Goal: Transaction & Acquisition: Purchase product/service

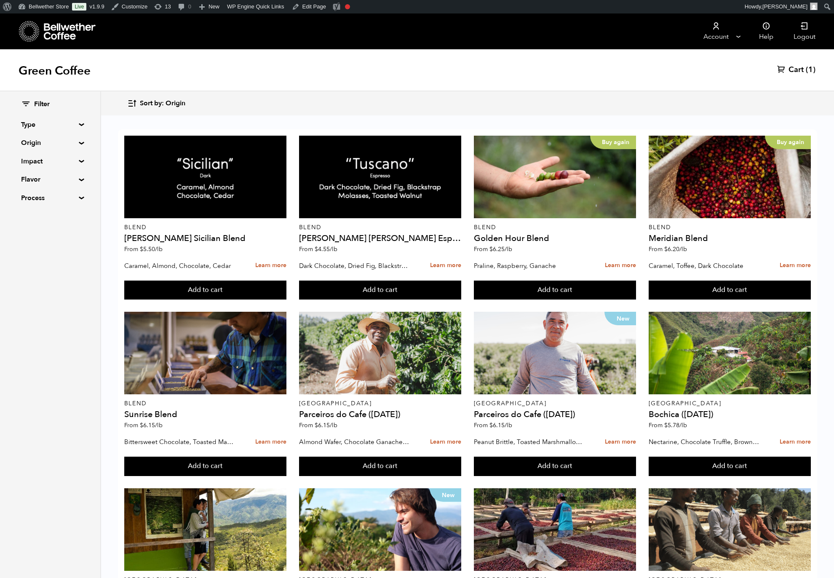
click at [78, 138] on div "Filter Type Blend Single Origin Decaf Seasonal Year Round Custom Origin Blend B…" at bounding box center [50, 151] width 58 height 103
click at [74, 148] on summary "Origin" at bounding box center [50, 143] width 58 height 10
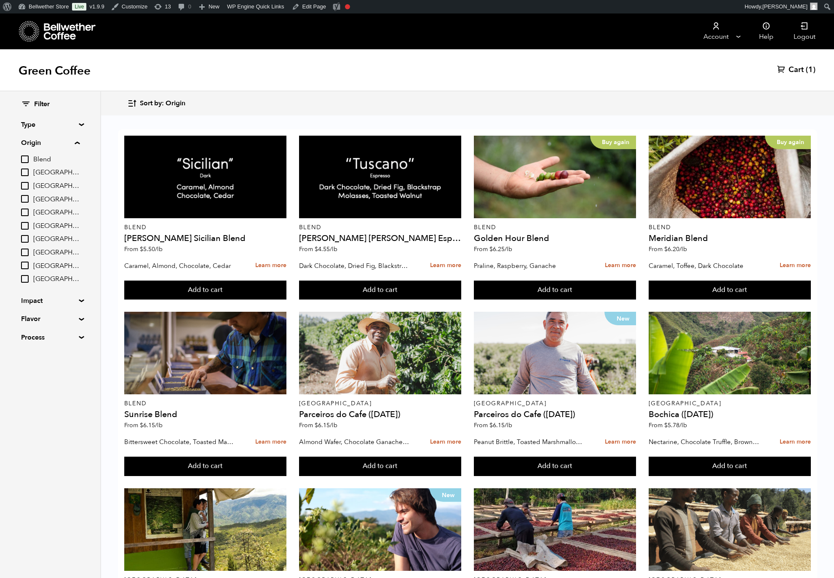
scroll to position [61, 0]
click at [72, 284] on label "[GEOGRAPHIC_DATA]" at bounding box center [50, 279] width 59 height 10
click at [0, 0] on input "[GEOGRAPHIC_DATA]" at bounding box center [0, 0] width 0 height 0
checkbox input "true"
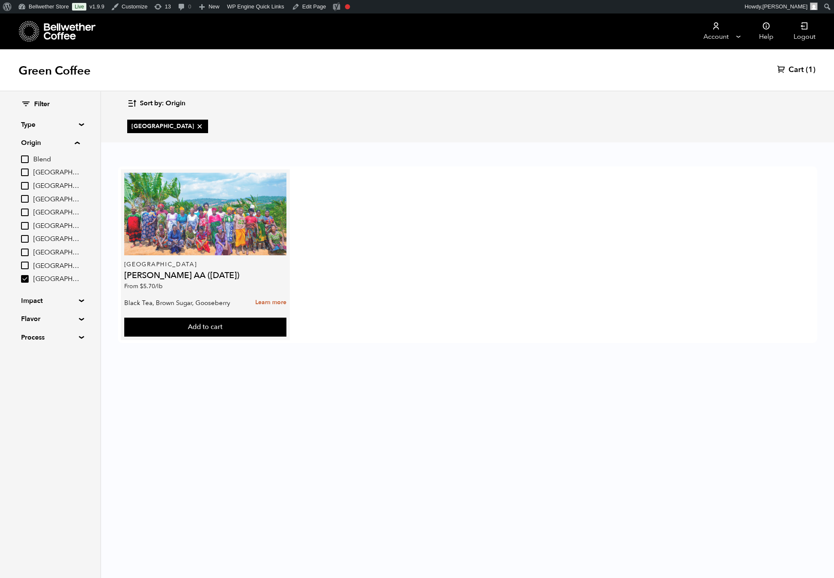
click at [287, 211] on div at bounding box center [205, 214] width 163 height 83
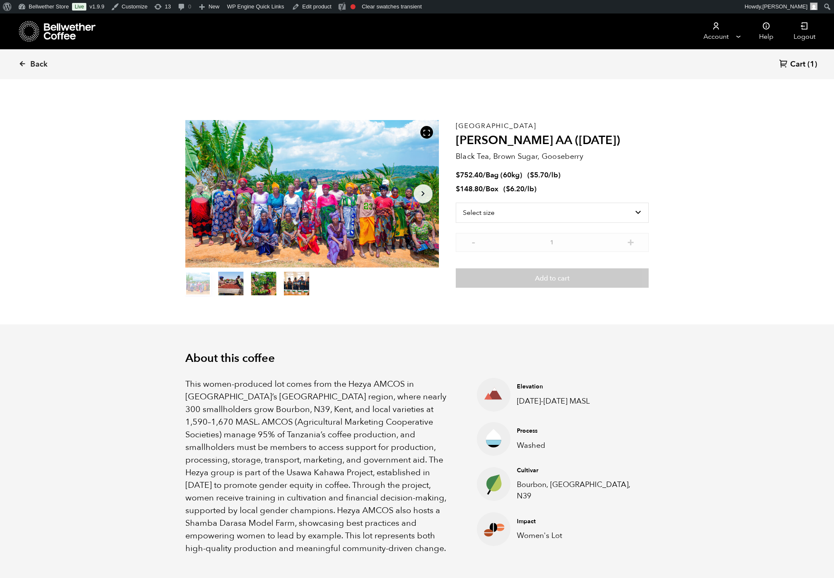
scroll to position [366, 416]
click at [48, 69] on span "Back" at bounding box center [38, 64] width 17 height 10
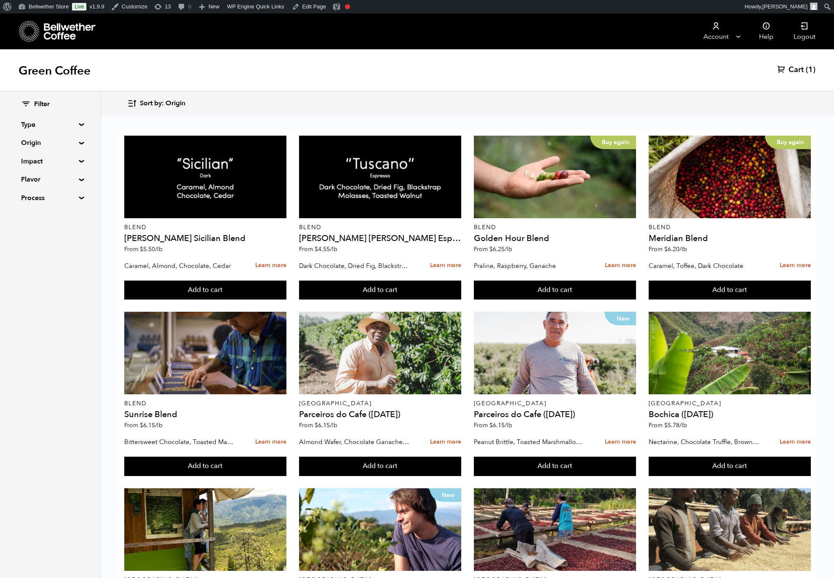
click at [75, 109] on div "Filter" at bounding box center [50, 104] width 58 height 9
click at [71, 130] on summary "Type" at bounding box center [50, 125] width 58 height 10
click at [67, 234] on summary "Origin" at bounding box center [50, 229] width 58 height 10
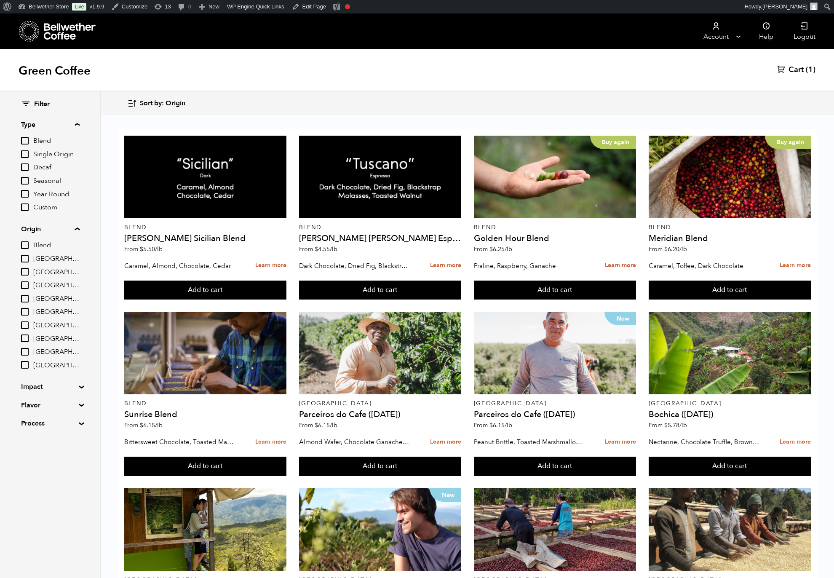
scroll to position [61, 0]
click at [70, 357] on label "[GEOGRAPHIC_DATA]" at bounding box center [50, 352] width 59 height 10
click at [0, 0] on input "[GEOGRAPHIC_DATA]" at bounding box center [0, 0] width 0 height 0
checkbox input "true"
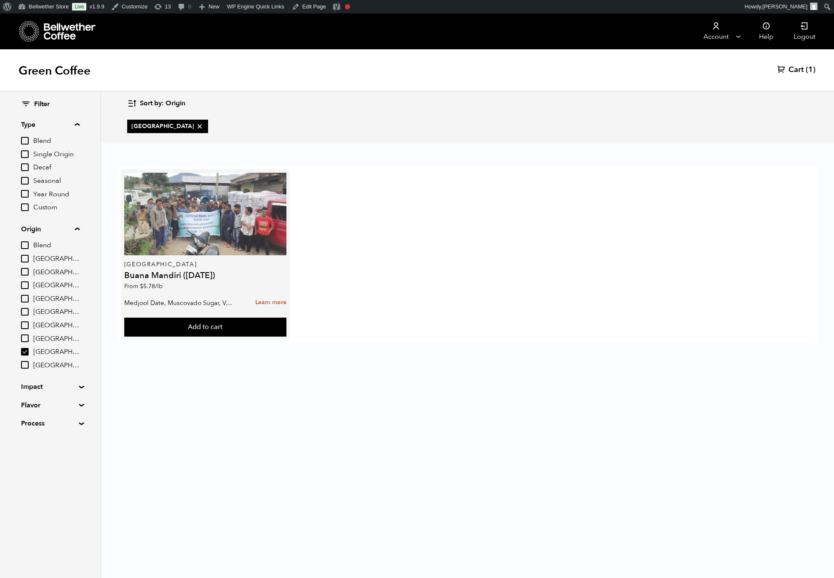
click at [264, 238] on div at bounding box center [205, 214] width 163 height 83
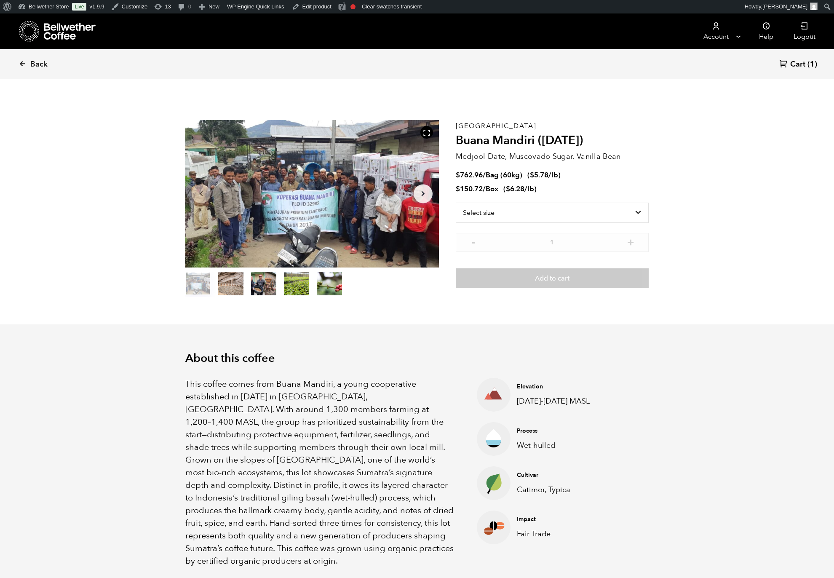
scroll to position [366, 416]
click at [45, 24] on link "Dashboard" at bounding box center [48, 21] width 67 height 11
